Goal: Transaction & Acquisition: Purchase product/service

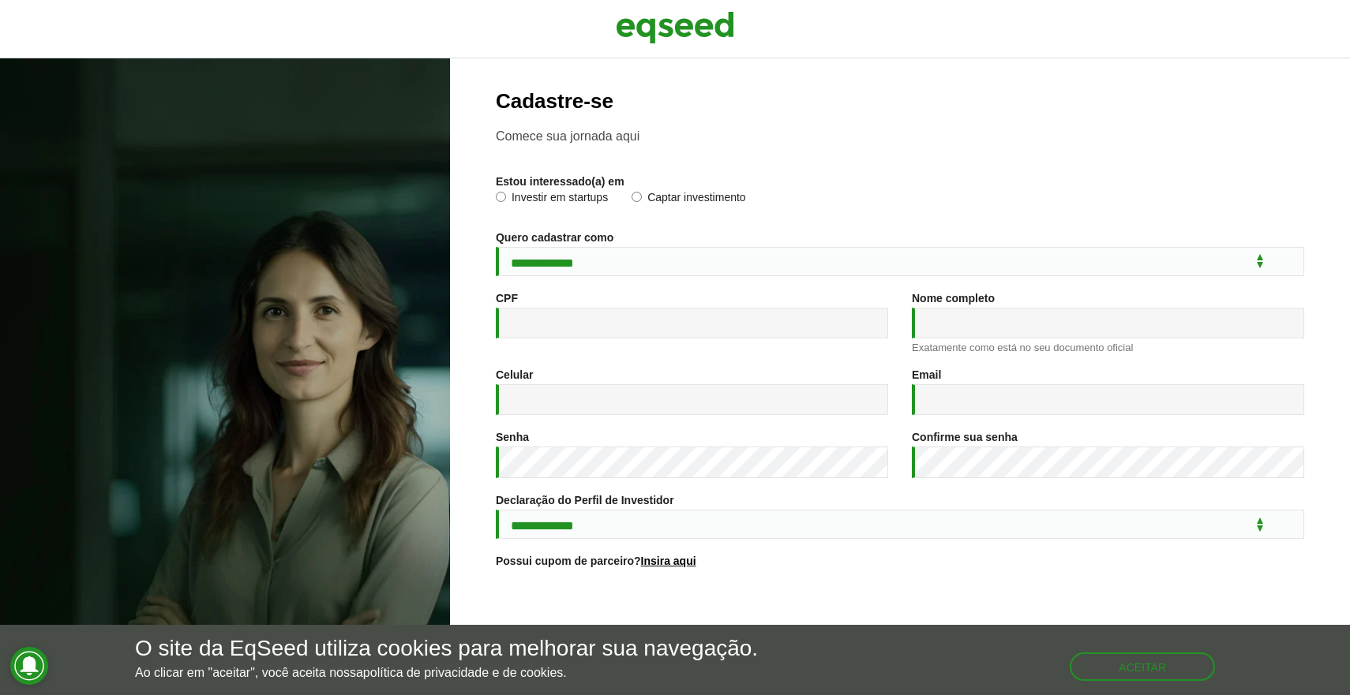
scroll to position [114, 0]
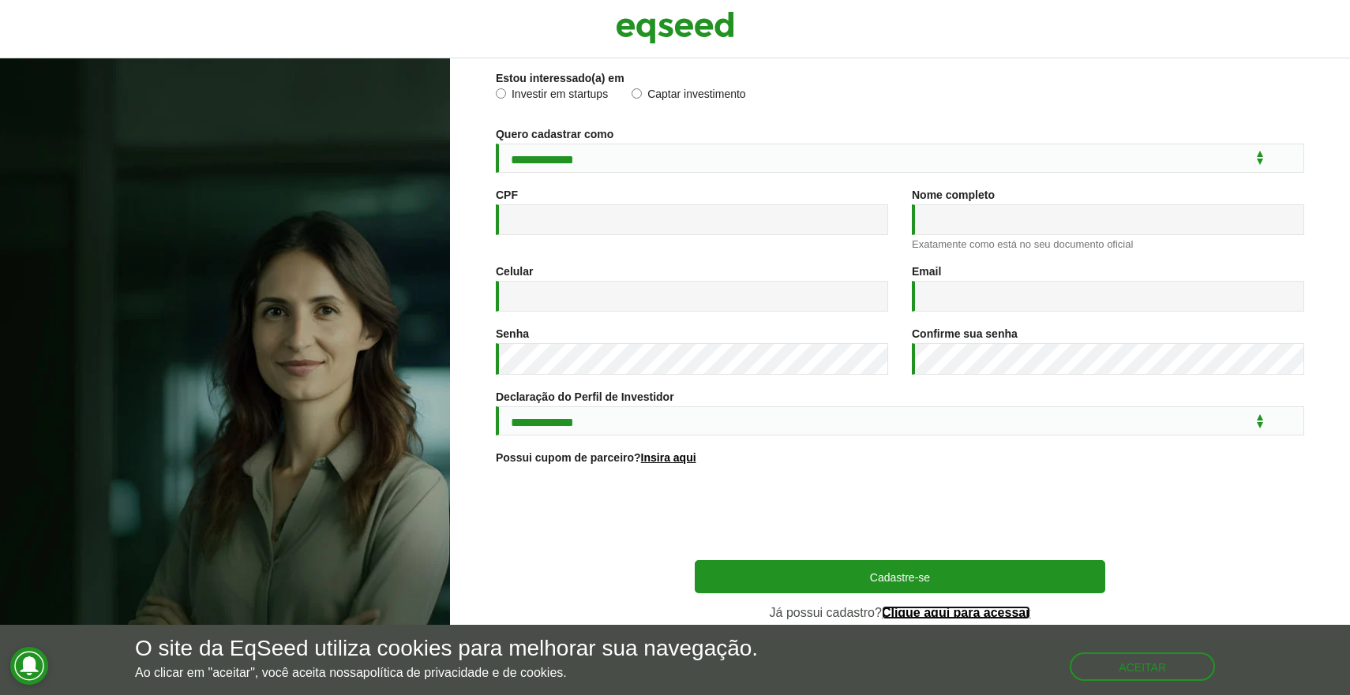
click at [1025, 615] on link "Clique aqui para acessar" at bounding box center [956, 613] width 149 height 13
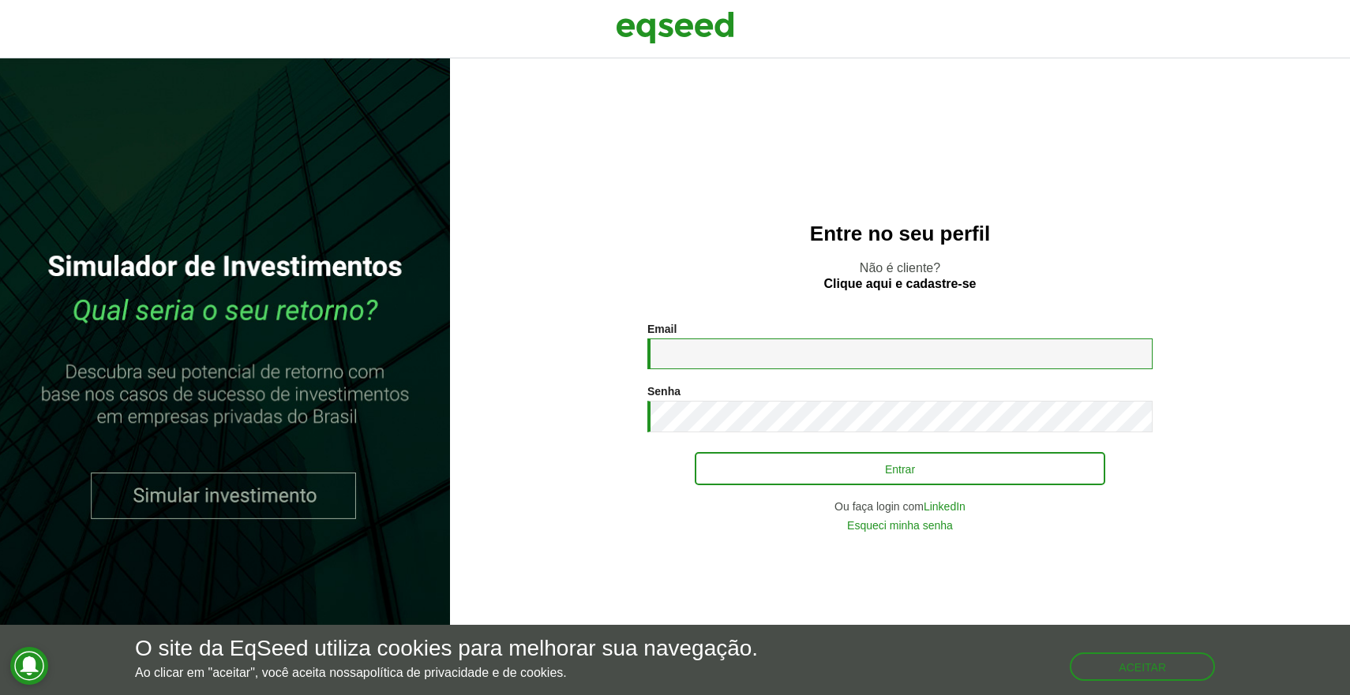
type input "**********"
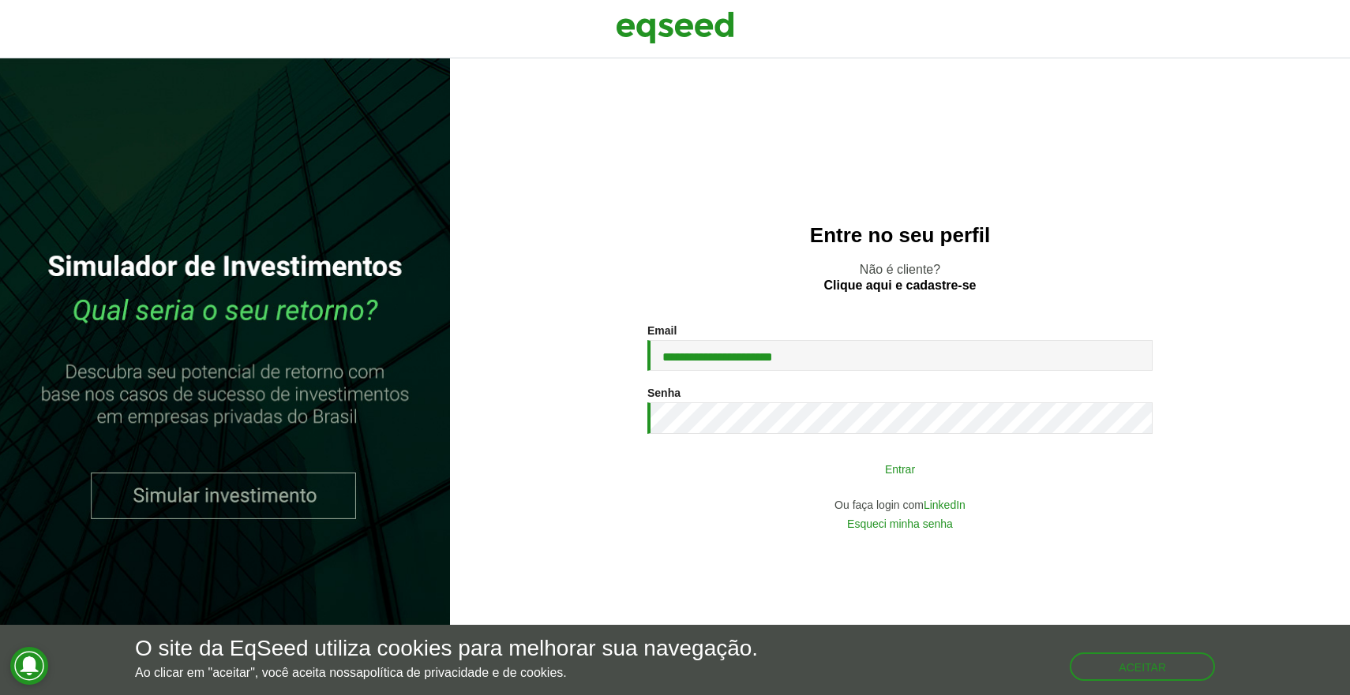
click at [945, 470] on button "Entrar" at bounding box center [900, 469] width 410 height 30
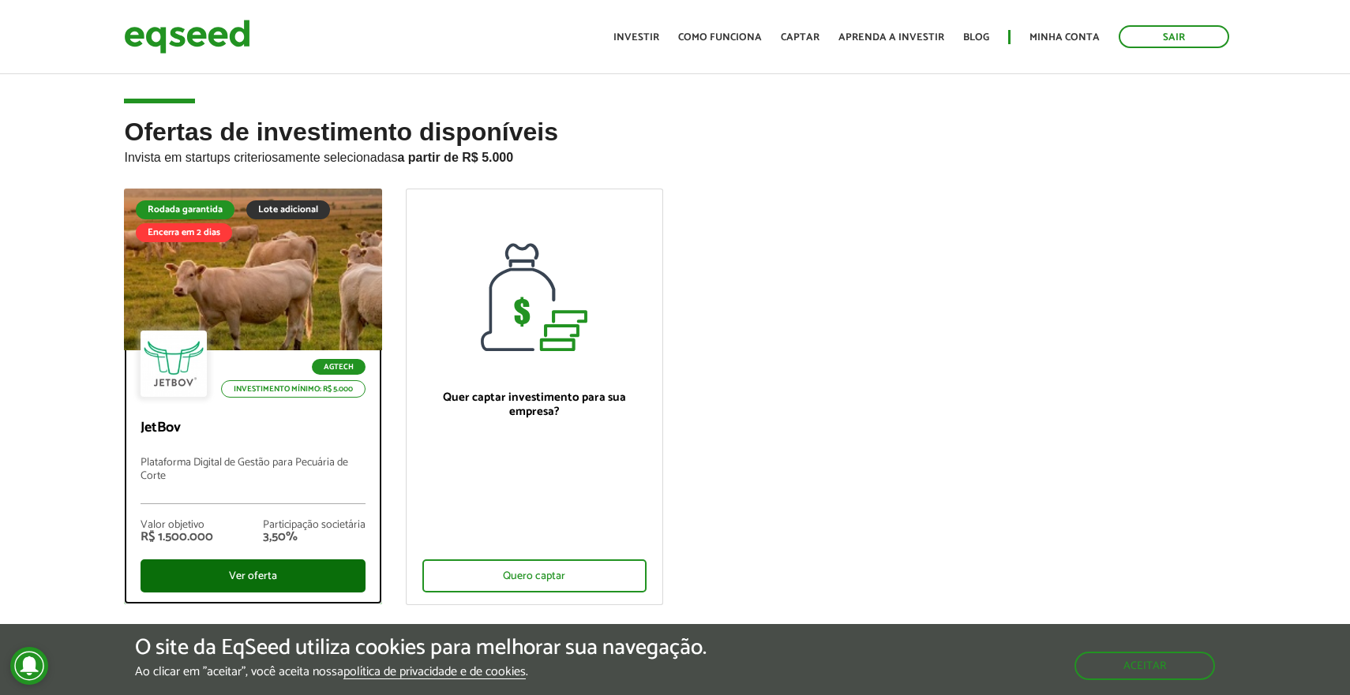
click at [296, 570] on div "Ver oferta" at bounding box center [252, 576] width 224 height 33
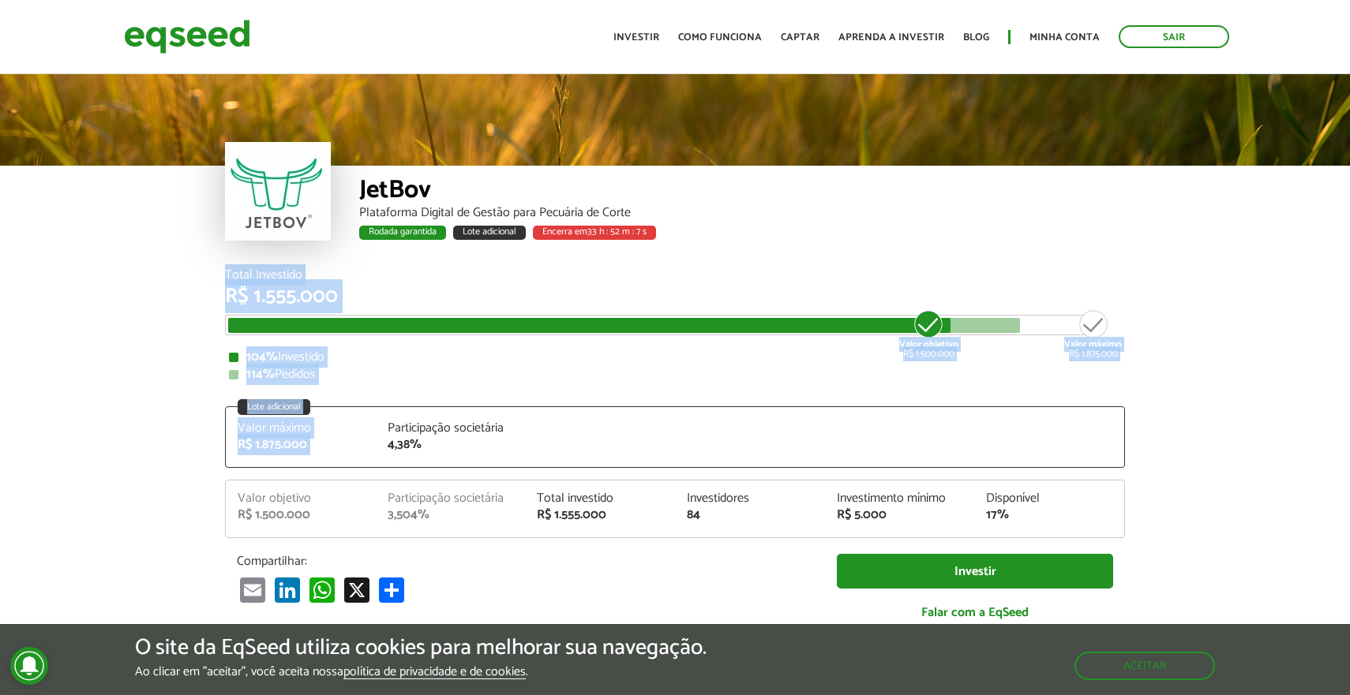
drag, startPoint x: 879, startPoint y: 254, endPoint x: 1107, endPoint y: 392, distance: 266.0
click at [1107, 393] on article "JetBov Plataforma Digital de Gestão para Pecuária de Corte Rodada garantida Lot…" at bounding box center [675, 631] width 1350 height 1121
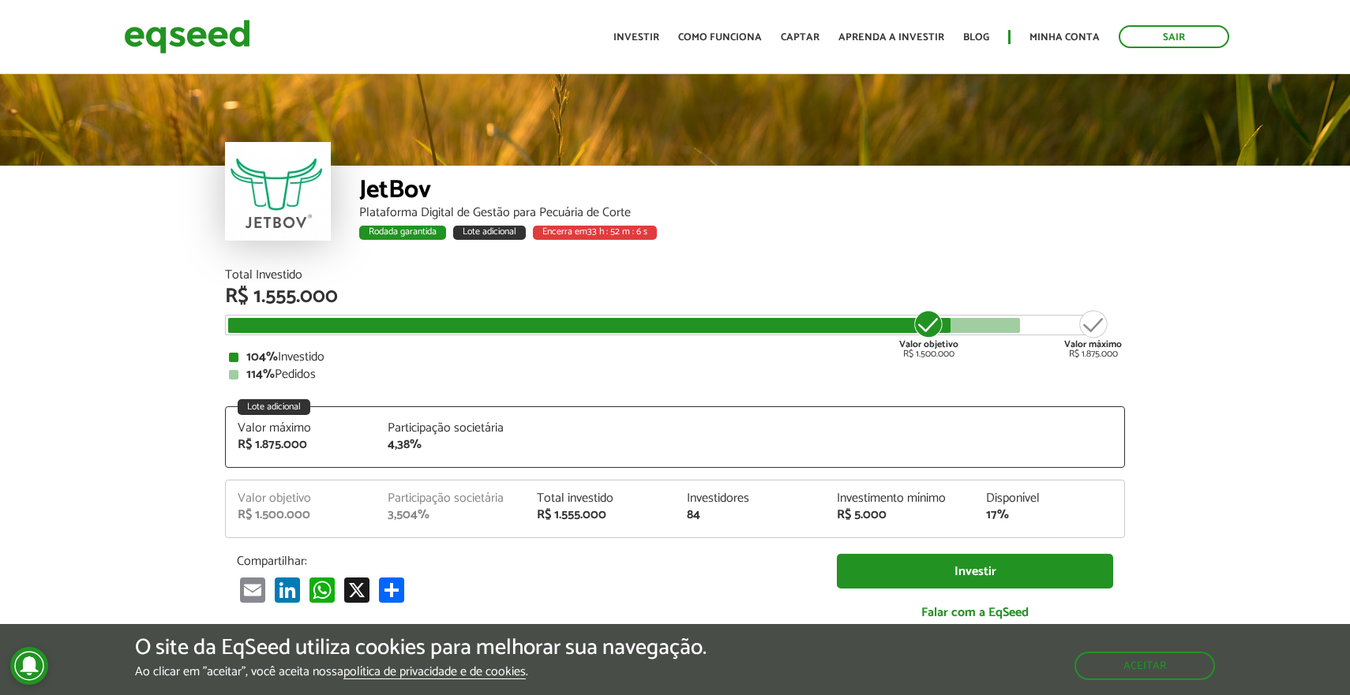
click at [1162, 384] on article "JetBov Plataforma Digital de Gestão para Pecuária de Corte Rodada garantida Lot…" at bounding box center [675, 631] width 1350 height 1121
drag, startPoint x: 189, startPoint y: 162, endPoint x: 387, endPoint y: 233, distance: 209.7
click at [388, 233] on div "JetBov Plataforma Digital de Gestão para Pecuária de Corte Rodada garantida Lot…" at bounding box center [675, 170] width 1350 height 198
click at [142, 225] on div "JetBov Plataforma Digital de Gestão para Pecuária de Corte Rodada garantida Lot…" at bounding box center [675, 170] width 1350 height 198
drag, startPoint x: 152, startPoint y: 194, endPoint x: 661, endPoint y: 217, distance: 508.8
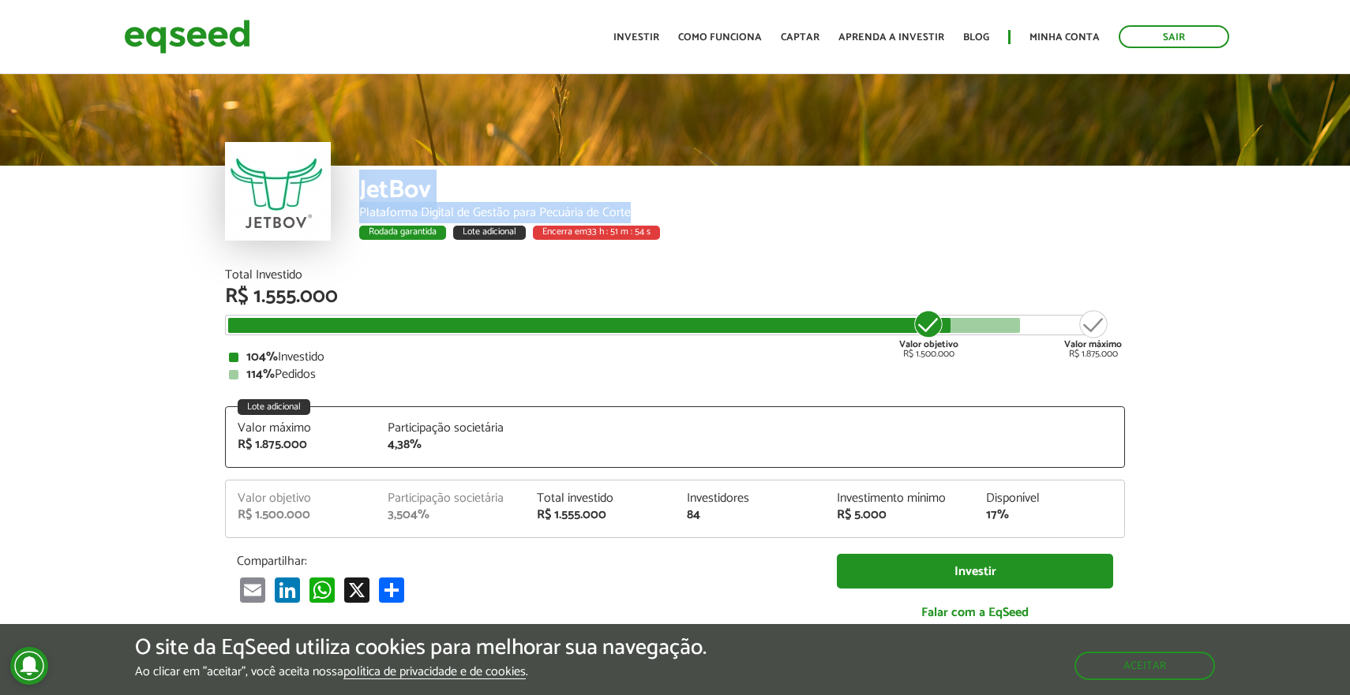
click at [661, 217] on div "JetBov Plataforma Digital de Gestão para Pecuária de Corte Rodada garantida Lot…" at bounding box center [675, 170] width 1350 height 198
click at [661, 217] on div "Plataforma Digital de Gestão para Pecuária de Corte" at bounding box center [742, 213] width 766 height 13
drag, startPoint x: 351, startPoint y: 185, endPoint x: 686, endPoint y: 253, distance: 341.5
click at [687, 253] on div "JetBov Plataforma Digital de Gestão para Pecuária de Corte Rodada garantida Lot…" at bounding box center [675, 217] width 900 height 103
click at [686, 253] on div "JetBov Plataforma Digital de Gestão para Pecuária de Corte Rodada garantida Lot…" at bounding box center [742, 217] width 766 height 103
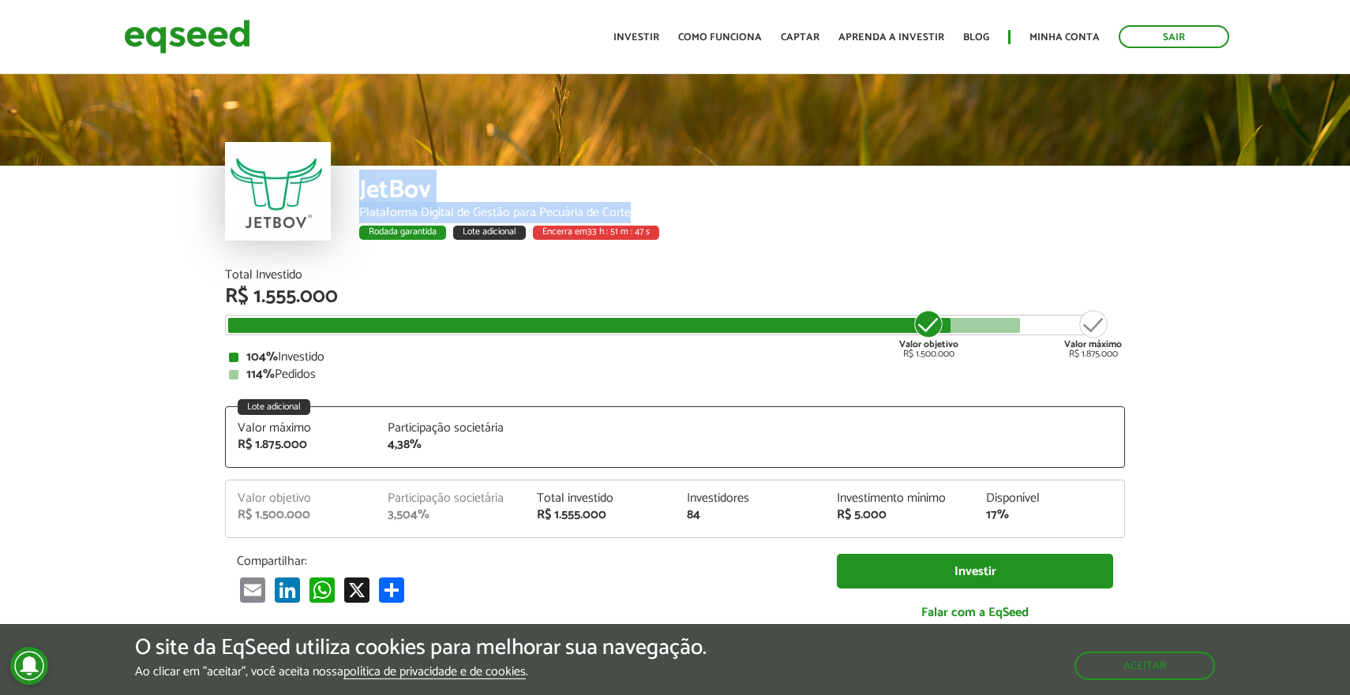
drag, startPoint x: 360, startPoint y: 186, endPoint x: 680, endPoint y: 215, distance: 321.8
click at [680, 215] on div "JetBov Plataforma Digital de Gestão para Pecuária de Corte Rodada garantida Lot…" at bounding box center [742, 217] width 766 height 103
click at [680, 215] on div "Plataforma Digital de Gestão para Pecuária de Corte" at bounding box center [742, 213] width 766 height 13
drag, startPoint x: 631, startPoint y: 213, endPoint x: 362, endPoint y: 193, distance: 269.9
click at [362, 193] on div "JetBov Plataforma Digital de Gestão para Pecuária de Corte Rodada garantida Lot…" at bounding box center [742, 217] width 766 height 103
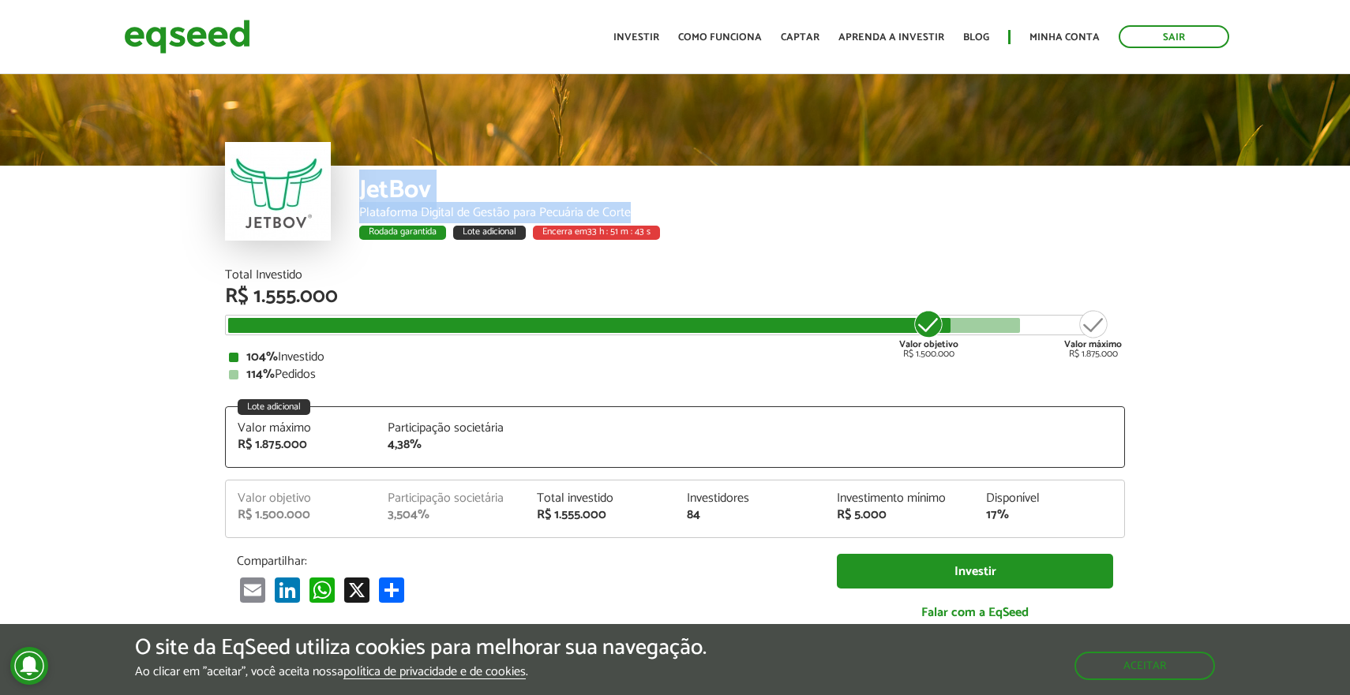
click at [362, 193] on div "JetBov" at bounding box center [742, 192] width 766 height 29
drag, startPoint x: 360, startPoint y: 187, endPoint x: 667, endPoint y: 218, distance: 308.6
click at [668, 219] on div "JetBov Plataforma Digital de Gestão para Pecuária de Corte Rodada garantida Lot…" at bounding box center [742, 217] width 766 height 103
click at [670, 210] on div "Plataforma Digital de Gestão para Pecuária de Corte" at bounding box center [742, 213] width 766 height 13
